Goal: Task Accomplishment & Management: Use online tool/utility

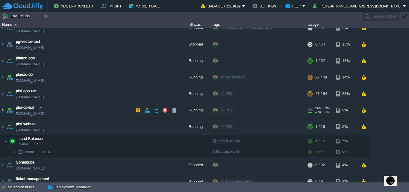
click at [4, 109] on img at bounding box center [2, 110] width 5 height 16
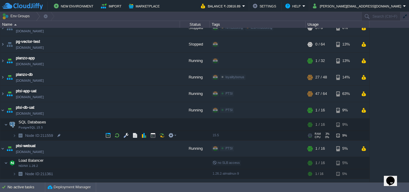
click at [15, 135] on img at bounding box center [15, 135] width 4 height 9
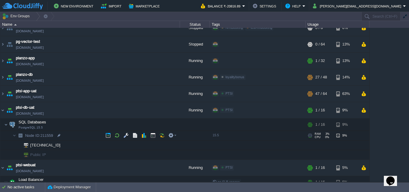
click at [49, 136] on span "Node ID: 211559" at bounding box center [39, 135] width 29 height 5
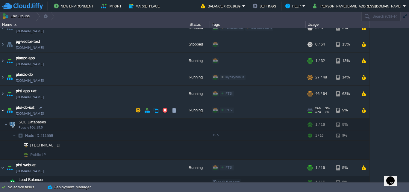
click at [2, 112] on img at bounding box center [2, 110] width 5 height 16
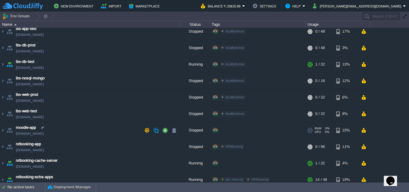
scroll to position [168, 0]
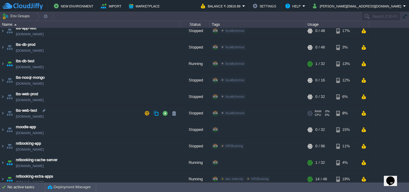
click at [5, 112] on img at bounding box center [9, 113] width 8 height 16
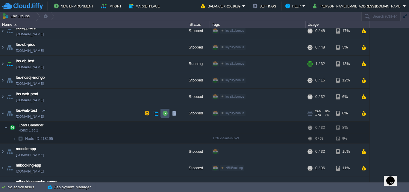
click at [162, 113] on button "button" at bounding box center [164, 112] width 5 height 5
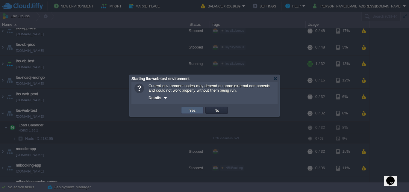
click at [190, 112] on button "Yes" at bounding box center [192, 109] width 10 height 5
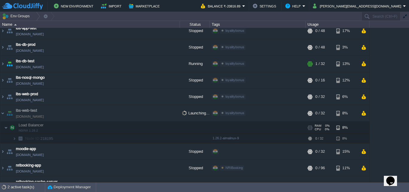
scroll to position [198, 0]
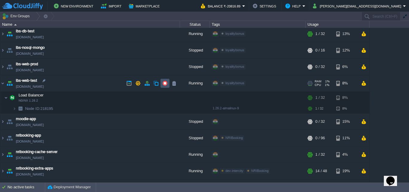
click at [163, 83] on button "button" at bounding box center [164, 82] width 5 height 5
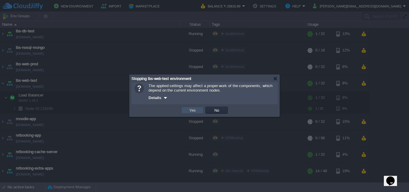
click at [191, 111] on button "Yes" at bounding box center [192, 109] width 10 height 5
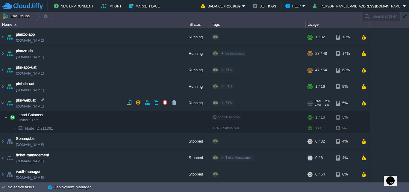
scroll to position [510, 0]
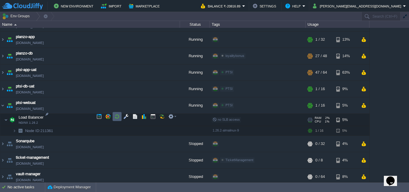
click at [115, 117] on button "button" at bounding box center [116, 116] width 5 height 5
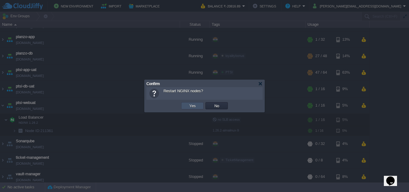
click at [191, 107] on button "Yes" at bounding box center [192, 105] width 10 height 5
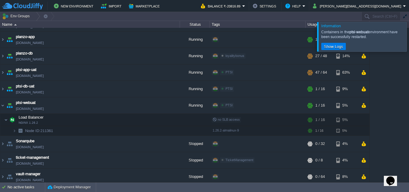
click at [408, 36] on div at bounding box center [416, 36] width 0 height 29
